Goal: Browse casually

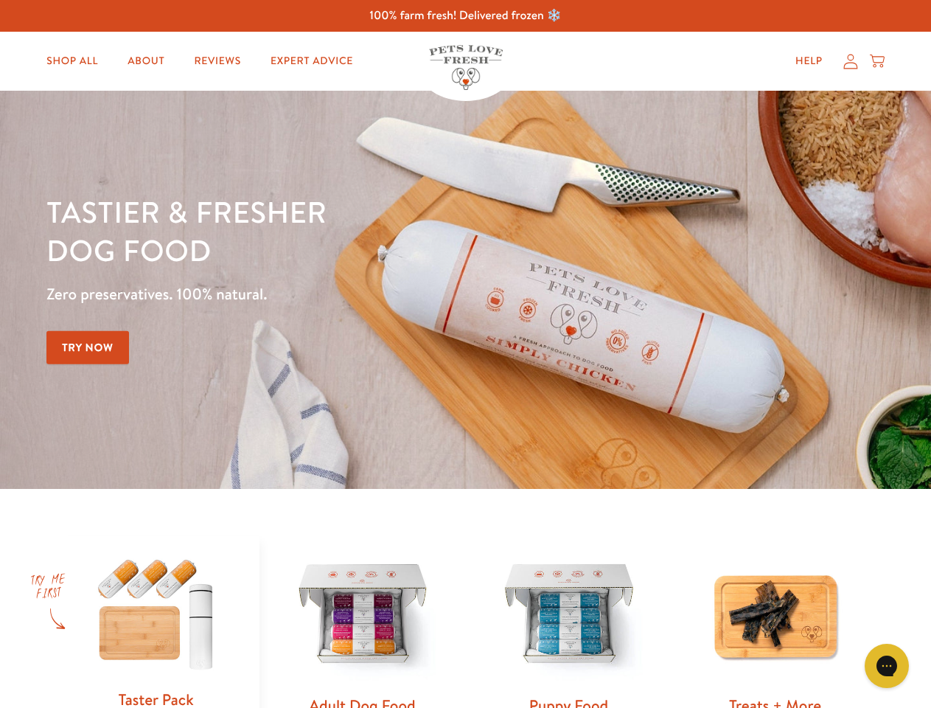
click at [465, 354] on div "Tastier & fresher dog food Zero preservatives. 100% natural. Try Now" at bounding box center [325, 289] width 559 height 195
click at [887, 666] on icon "Open gorgias live chat" at bounding box center [887, 665] width 14 height 14
